Goal: Task Accomplishment & Management: Complete application form

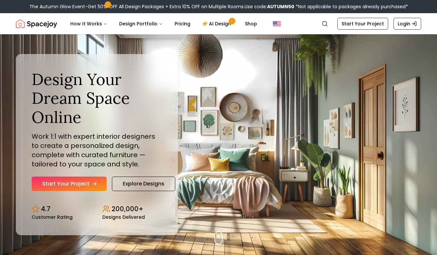
click at [101, 177] on link "Start Your Project" at bounding box center [69, 184] width 75 height 15
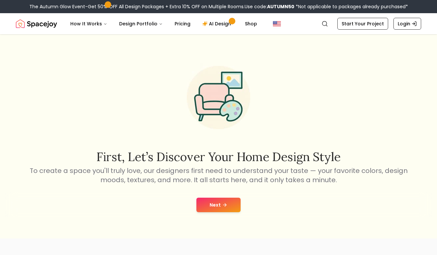
click at [210, 213] on div "Next" at bounding box center [218, 205] width 426 height 25
click at [213, 203] on button "Next" at bounding box center [218, 205] width 44 height 15
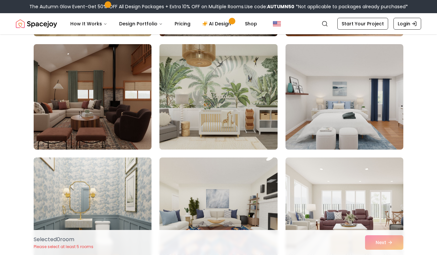
scroll to position [276, 0]
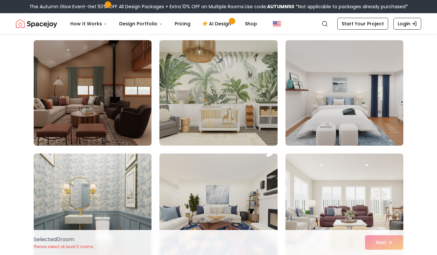
click at [227, 99] on img at bounding box center [218, 93] width 124 height 111
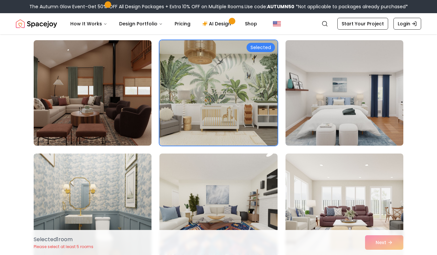
click at [370, 239] on div "Selected 1 room Please select at least 5 rooms Next" at bounding box center [218, 242] width 380 height 25
click at [380, 243] on div "Selected 1 room Please select at least 5 rooms Next" at bounding box center [218, 242] width 380 height 25
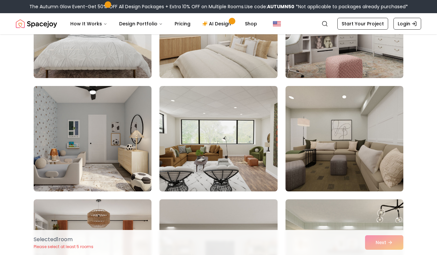
scroll to position [2165, 0]
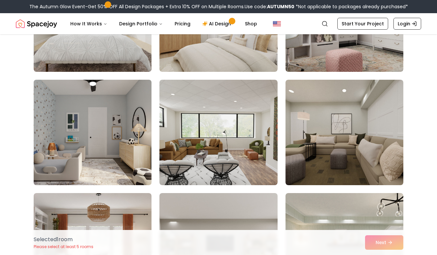
click at [95, 171] on img at bounding box center [93, 132] width 124 height 111
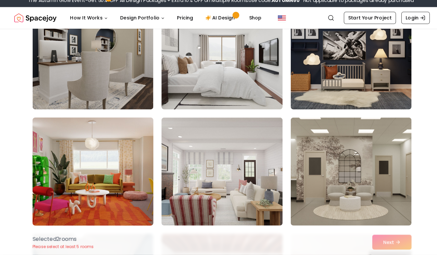
scroll to position [2692, 0]
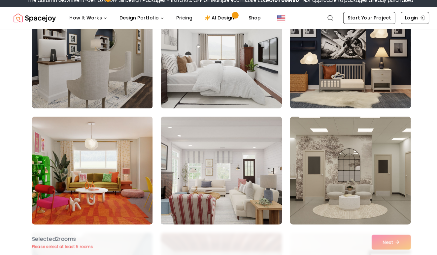
click at [308, 88] on img at bounding box center [344, 59] width 124 height 111
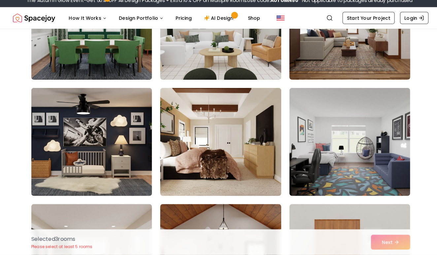
scroll to position [3061, 0]
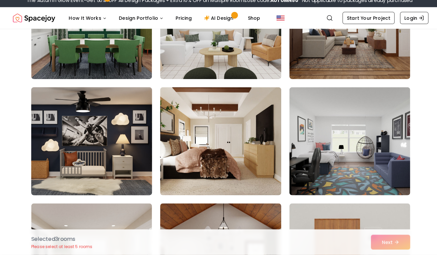
click at [132, 146] on img at bounding box center [93, 144] width 124 height 111
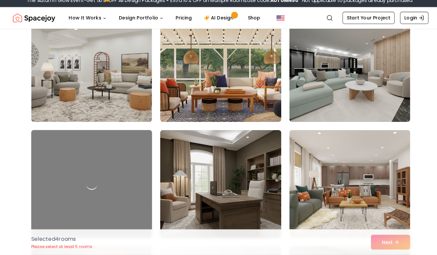
scroll to position [3360, 0]
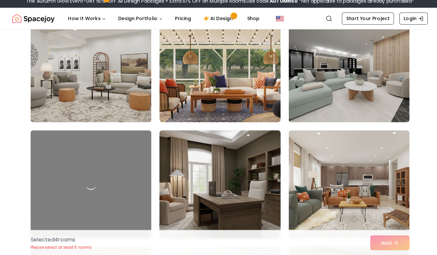
click at [174, 162] on img at bounding box center [218, 185] width 124 height 111
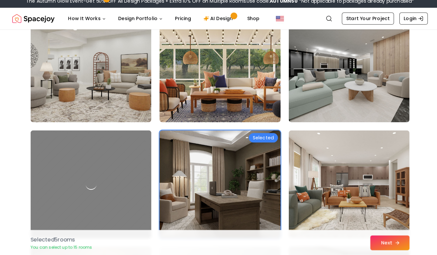
click at [366, 238] on button "Next" at bounding box center [384, 242] width 38 height 15
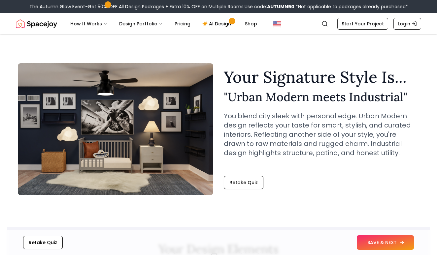
click at [362, 242] on button "SAVE & NEXT" at bounding box center [384, 242] width 57 height 15
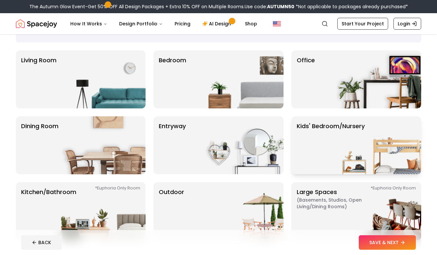
scroll to position [42, 0]
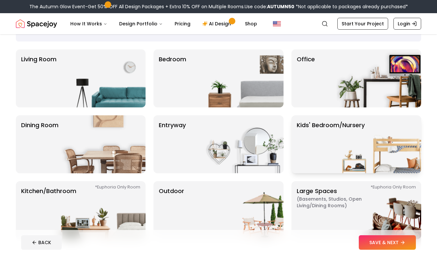
click at [347, 135] on img at bounding box center [378, 144] width 84 height 58
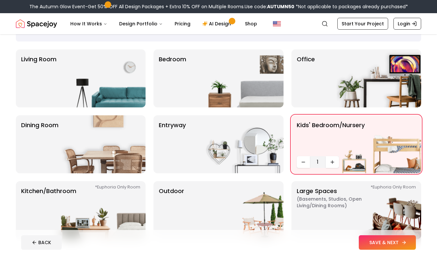
click at [372, 243] on button "SAVE & NEXT" at bounding box center [386, 242] width 57 height 15
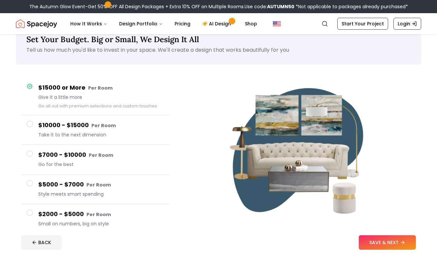
scroll to position [25, 0]
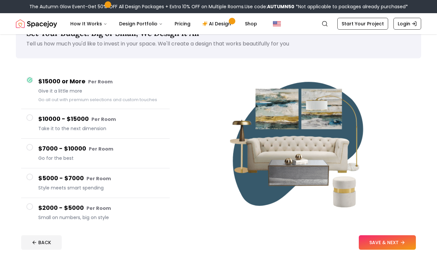
click at [114, 218] on span "Small on numbers, big on style" at bounding box center [101, 217] width 126 height 7
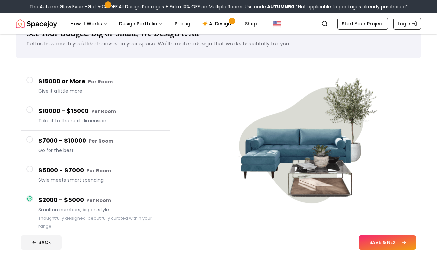
click at [372, 242] on button "SAVE & NEXT" at bounding box center [386, 242] width 57 height 15
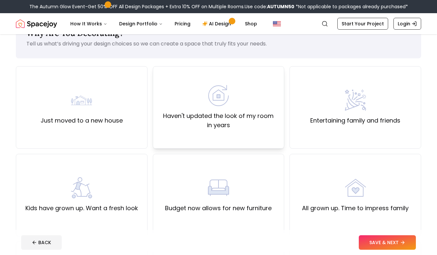
click at [175, 129] on label "Haven't updated the look of my room in years" at bounding box center [218, 120] width 120 height 18
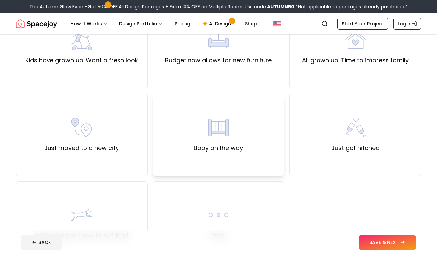
scroll to position [174, 0]
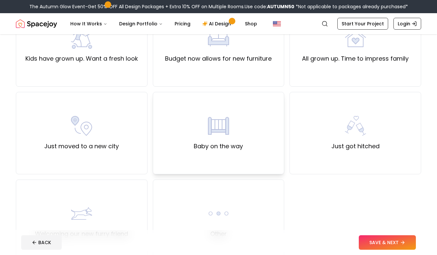
click at [274, 123] on div "Baby on the way" at bounding box center [219, 133] width 132 height 82
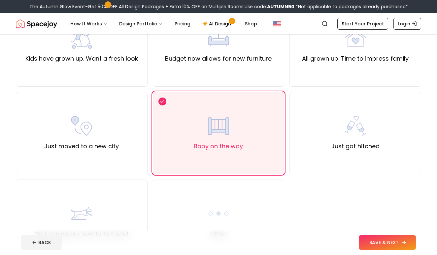
click at [367, 241] on button "SAVE & NEXT" at bounding box center [386, 242] width 57 height 15
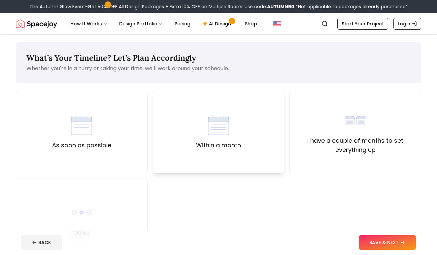
click at [261, 154] on div "Within a month" at bounding box center [219, 132] width 132 height 82
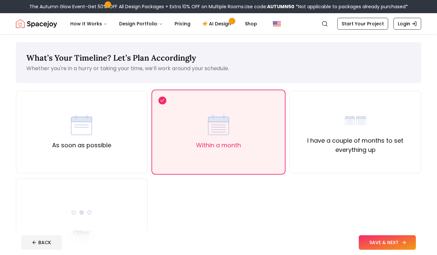
click at [411, 239] on button "SAVE & NEXT" at bounding box center [386, 242] width 57 height 15
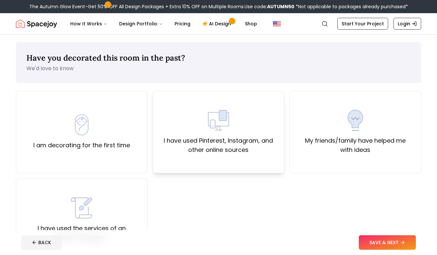
click at [200, 147] on label "I have used Pinterest, Instagram, and other online sources" at bounding box center [218, 145] width 120 height 18
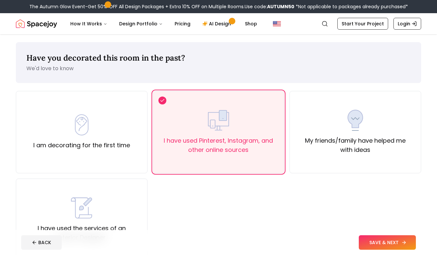
click at [364, 241] on button "SAVE & NEXT" at bounding box center [386, 242] width 57 height 15
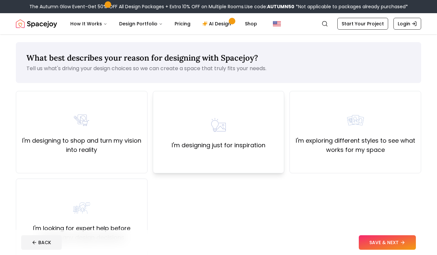
click at [197, 144] on label "I'm designing just for inspiration" at bounding box center [218, 145] width 94 height 9
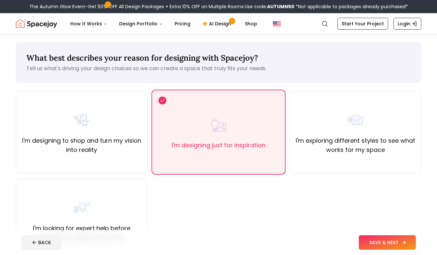
click at [377, 242] on button "SAVE & NEXT" at bounding box center [386, 242] width 57 height 15
